Goal: Entertainment & Leisure: Consume media (video, audio)

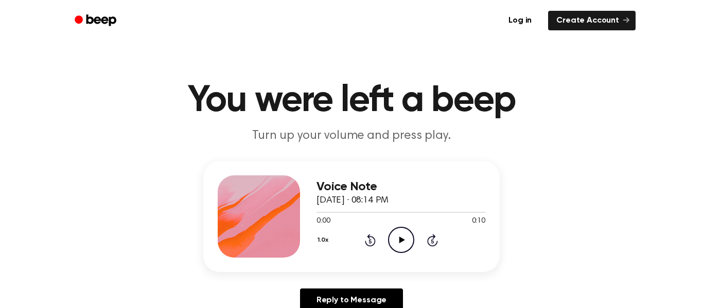
click at [403, 244] on icon "Play Audio" at bounding box center [401, 240] width 26 height 26
click at [391, 234] on icon "Play Audio" at bounding box center [401, 240] width 26 height 26
click at [391, 234] on icon "Pause Audio" at bounding box center [401, 240] width 26 height 26
click at [391, 234] on icon "Play Audio" at bounding box center [401, 240] width 26 height 26
click at [391, 234] on icon "Pause Audio" at bounding box center [401, 240] width 26 height 26
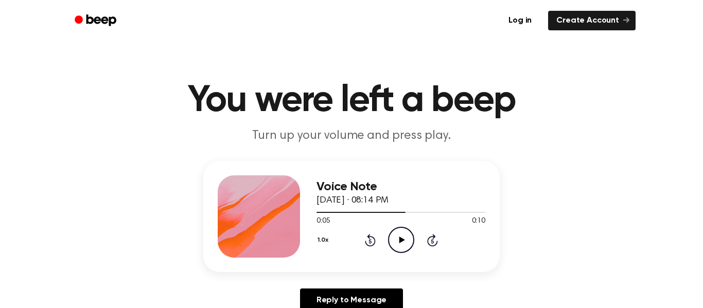
click at [369, 237] on icon at bounding box center [370, 240] width 11 height 12
click at [404, 235] on icon "Play Audio" at bounding box center [401, 240] width 26 height 26
click at [404, 234] on icon "Pause Audio" at bounding box center [401, 240] width 26 height 26
click at [404, 234] on icon "Play Audio" at bounding box center [401, 240] width 26 height 26
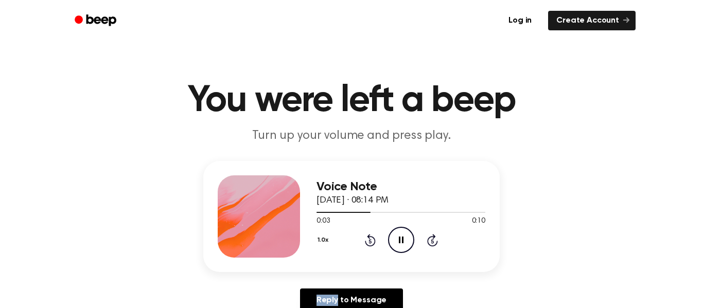
click at [404, 234] on icon "Pause Audio" at bounding box center [401, 240] width 26 height 26
click at [404, 234] on icon "Play Audio" at bounding box center [401, 240] width 26 height 26
click at [404, 234] on icon "Pause Audio" at bounding box center [401, 240] width 26 height 26
click at [404, 234] on icon "Play Audio" at bounding box center [401, 240] width 26 height 26
click at [404, 234] on icon "Pause Audio" at bounding box center [401, 240] width 26 height 26
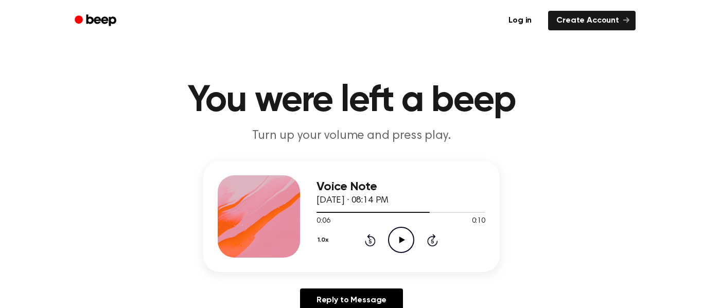
click at [404, 234] on icon "Play Audio" at bounding box center [401, 240] width 26 height 26
click at [404, 234] on icon "Pause Audio" at bounding box center [401, 240] width 26 height 26
click at [404, 234] on icon "Play Audio" at bounding box center [401, 240] width 26 height 26
click at [404, 234] on icon "Pause Audio" at bounding box center [401, 240] width 26 height 26
